Goal: Use online tool/utility: Utilize a website feature to perform a specific function

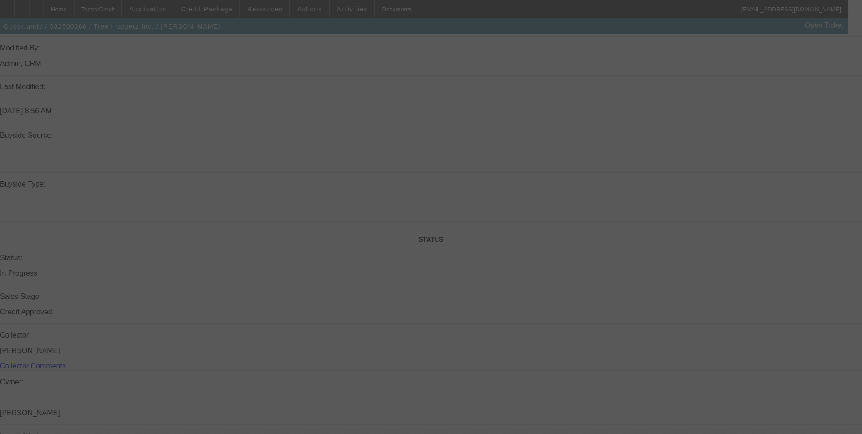
scroll to position [1075, 0]
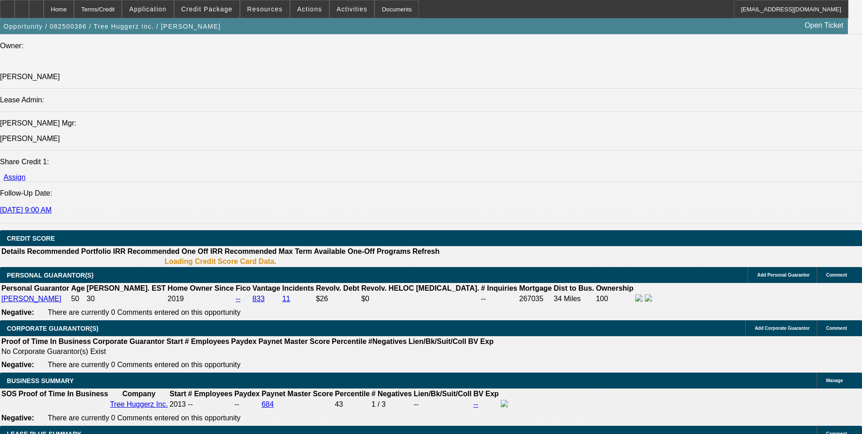
select select "0"
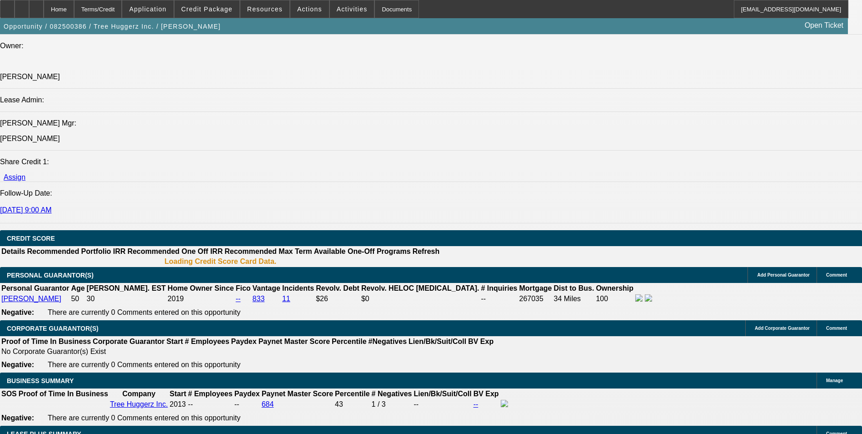
select select "0"
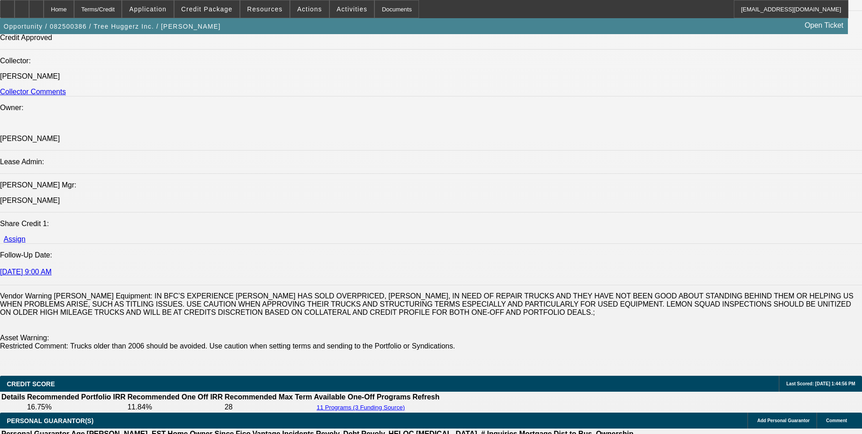
select select "1"
select select "6"
select select "1"
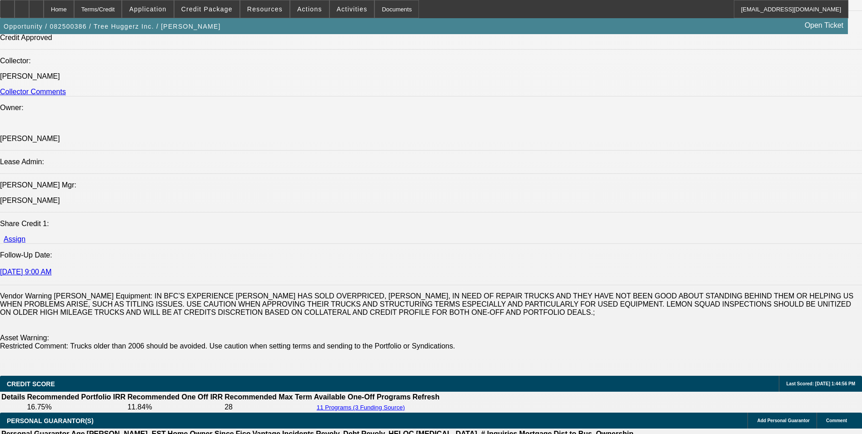
select select "6"
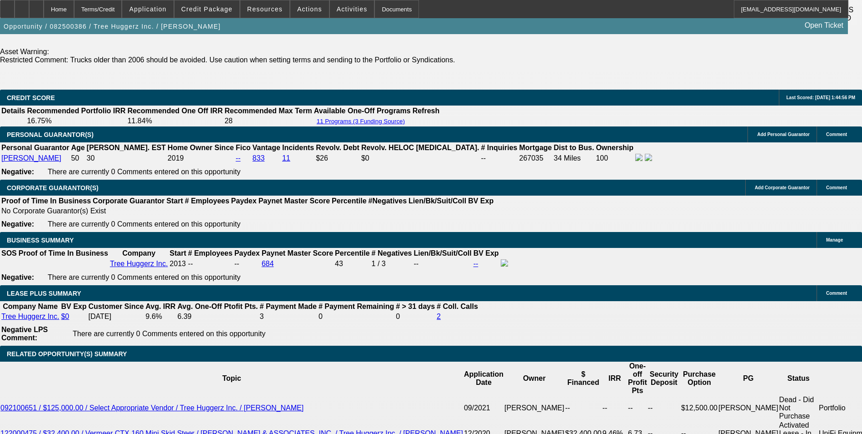
scroll to position [1353, 0]
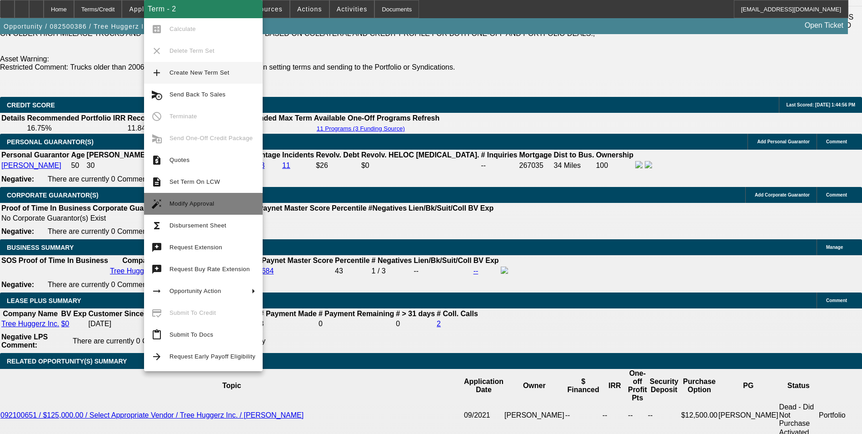
click at [217, 206] on span "Modify Approval" at bounding box center [212, 203] width 86 height 11
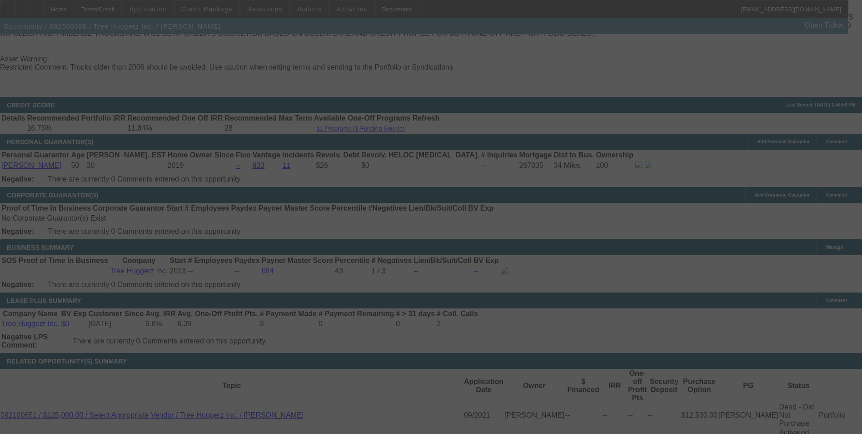
scroll to position [1383, 0]
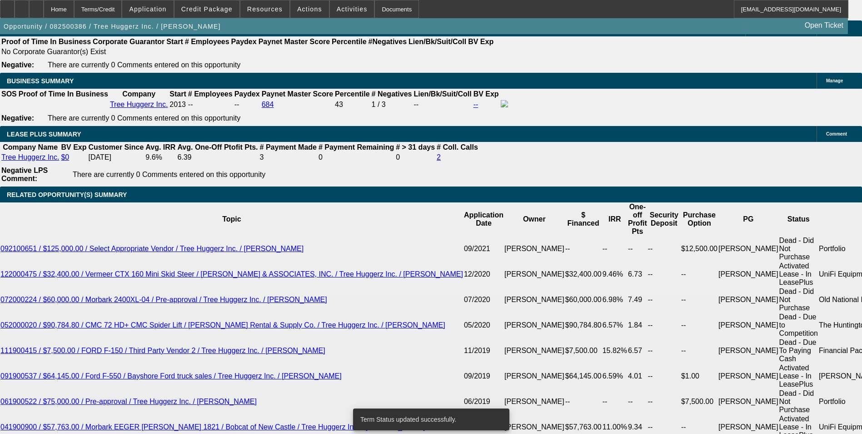
select select "0"
select select "6"
select select "0"
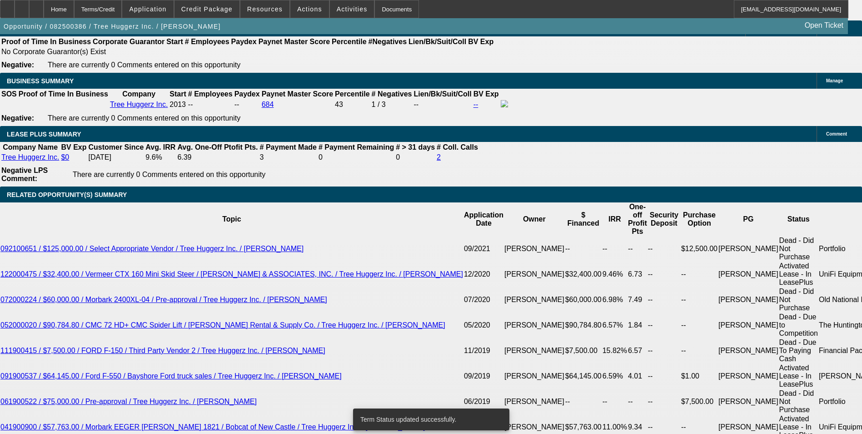
select select "0"
select select "6"
select select "0"
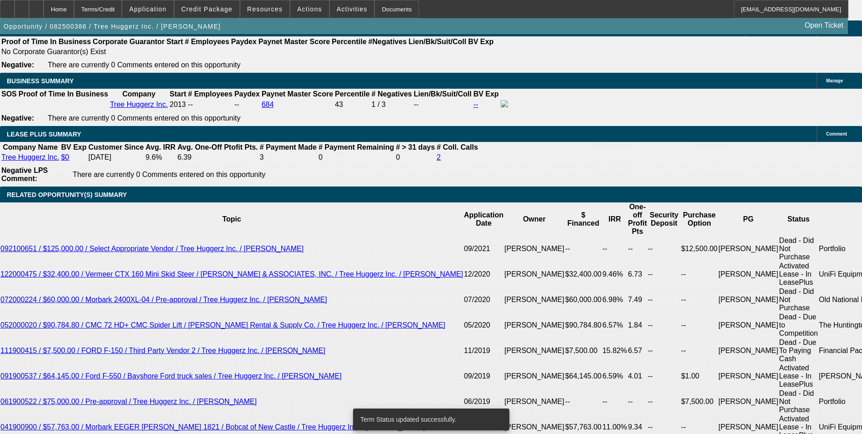
select select "0"
select select "6"
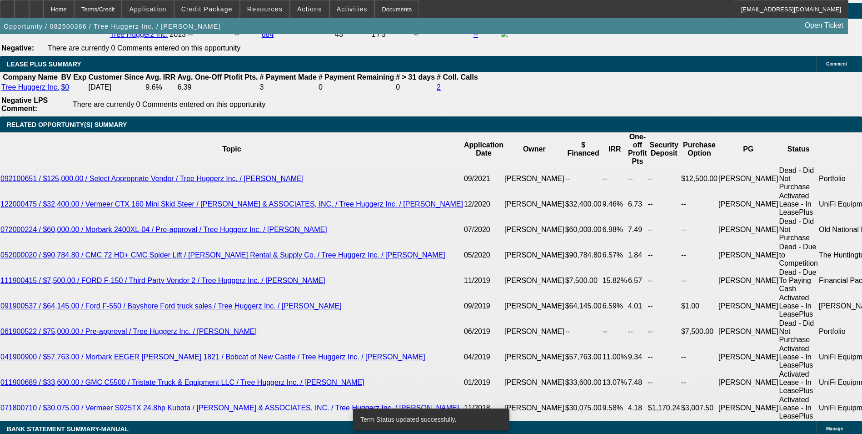
scroll to position [1499, 0]
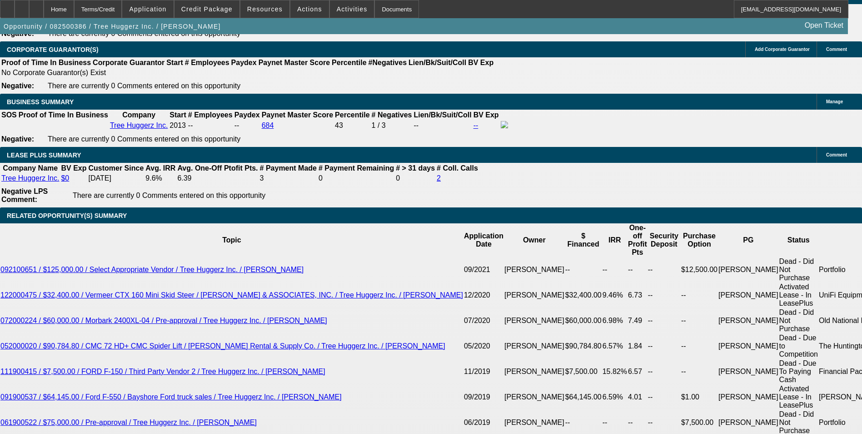
drag, startPoint x: 135, startPoint y: 247, endPoint x: 213, endPoint y: 249, distance: 78.2
type input "1"
type input "UNKNOWN"
type input "1290"
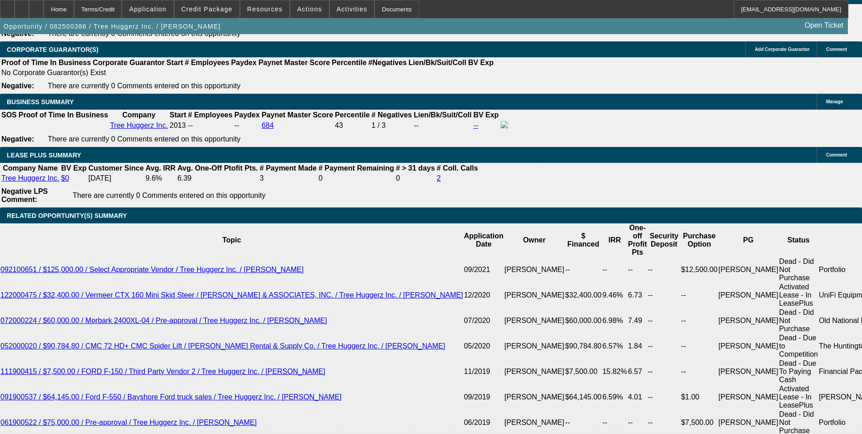
type input "11.2"
type input "$1,290.00"
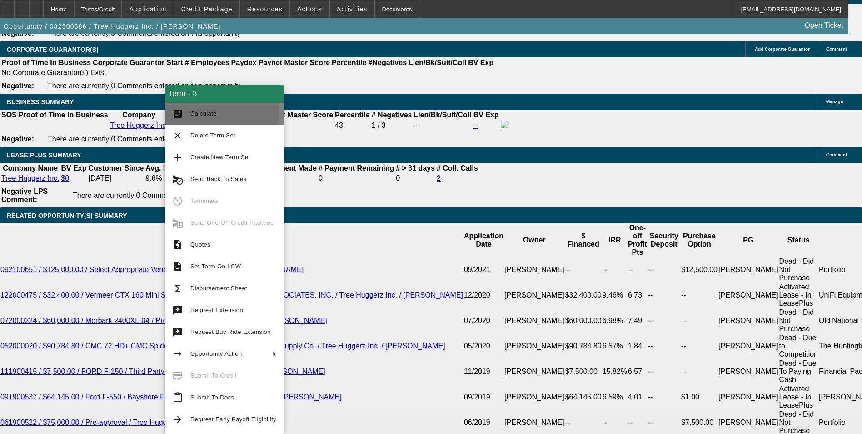
click at [212, 112] on span "Calculate" at bounding box center [203, 113] width 26 height 7
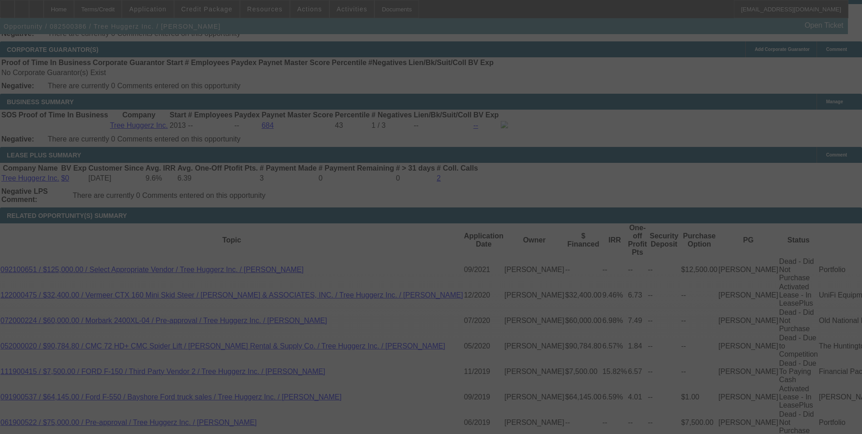
select select "0"
select select "6"
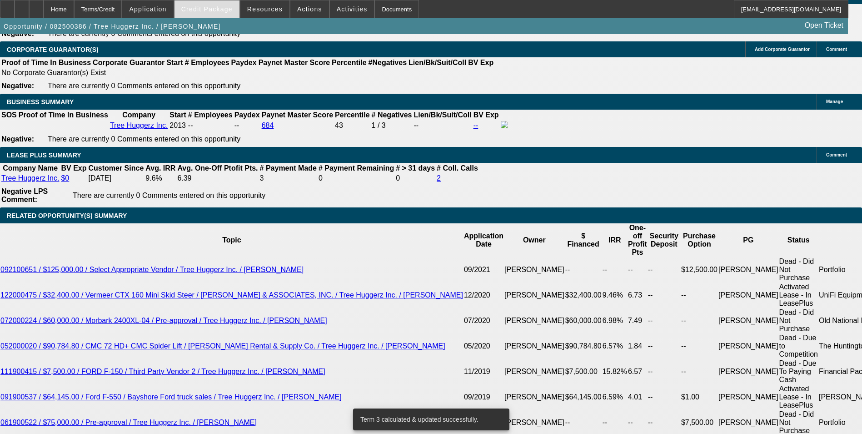
click at [209, 0] on div "Credit Package" at bounding box center [207, 9] width 66 height 18
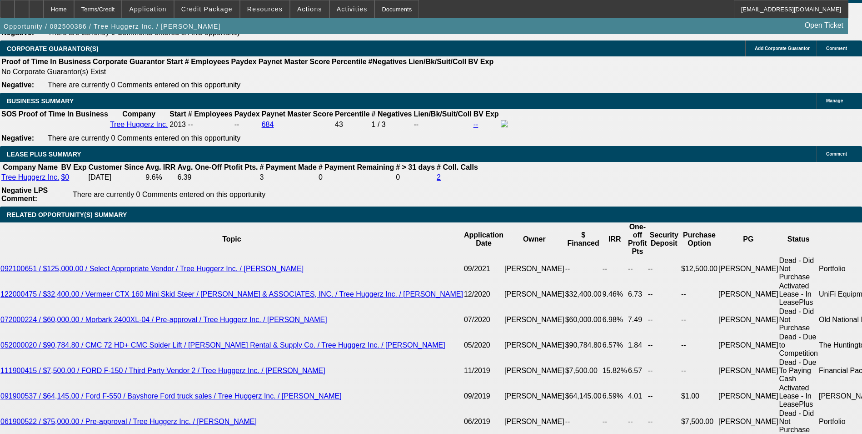
scroll to position [1545, 0]
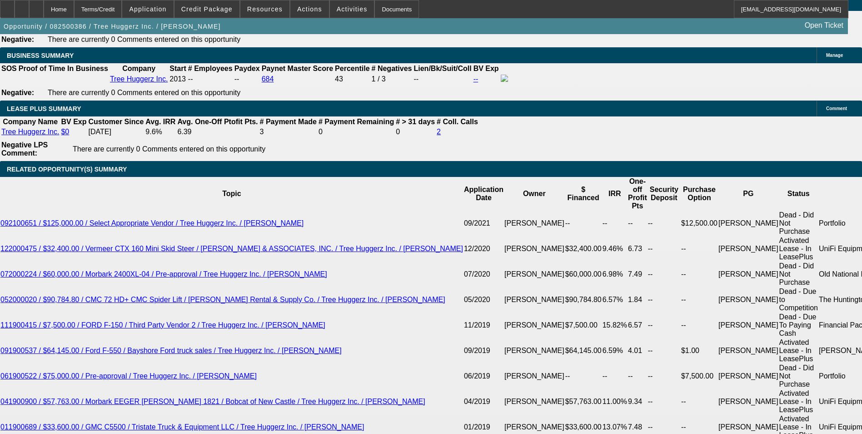
drag, startPoint x: 195, startPoint y: 200, endPoint x: 207, endPoint y: 204, distance: 12.4
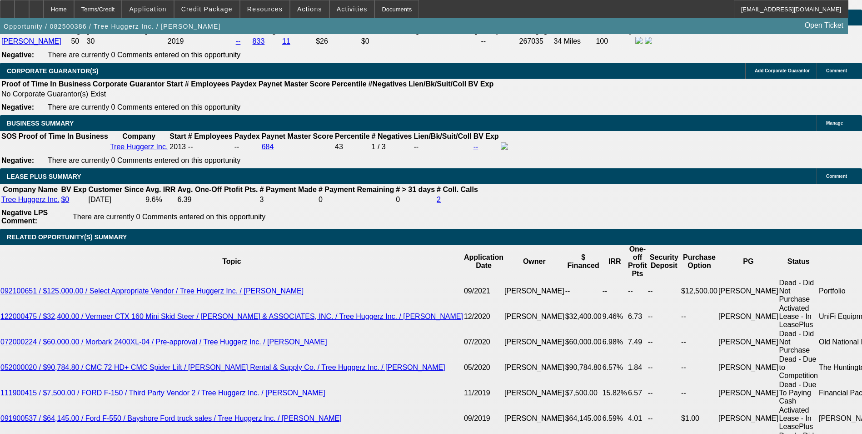
scroll to position [1409, 0]
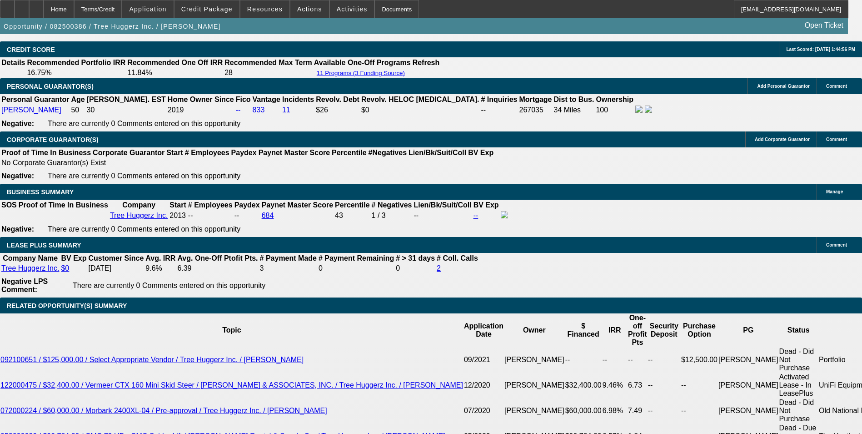
drag, startPoint x: 165, startPoint y: 210, endPoint x: 151, endPoint y: 253, distance: 44.7
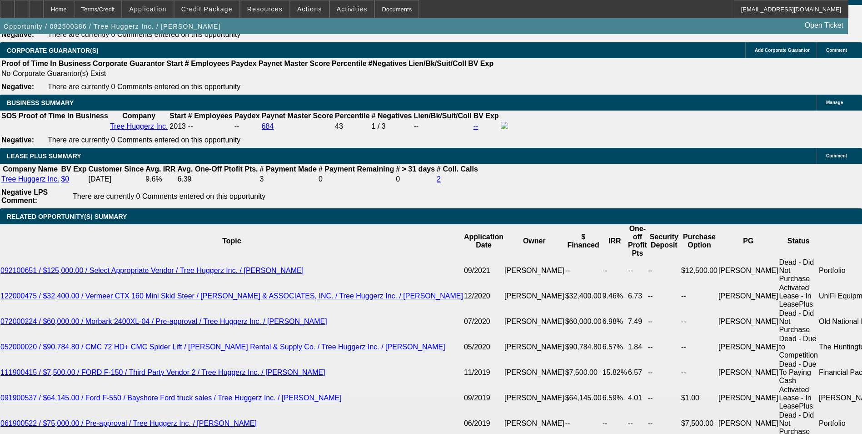
scroll to position [1500, 0]
